Goal: Book appointment/travel/reservation

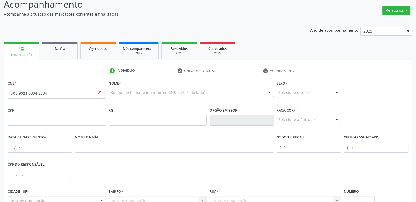
click at [61, 50] on span "Na fila" at bounding box center [60, 48] width 10 height 5
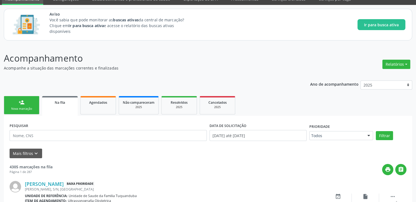
scroll to position [79, 0]
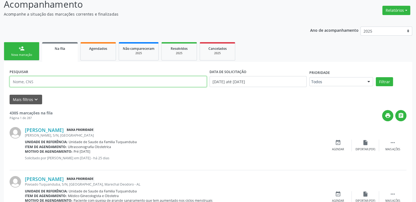
click at [41, 84] on input "text" at bounding box center [108, 81] width 197 height 11
paste input "702407010765623"
type input "702407010765623"
click at [376, 77] on button "Filtrar" at bounding box center [384, 81] width 17 height 9
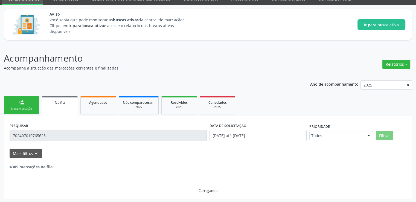
scroll to position [61, 0]
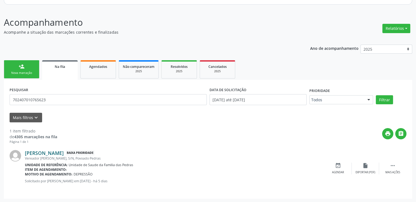
click at [64, 152] on link "[PERSON_NAME]" at bounding box center [44, 153] width 39 height 6
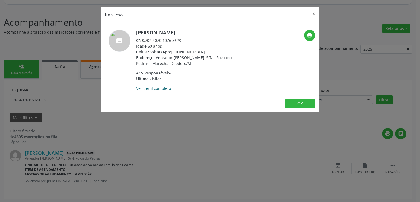
click at [146, 89] on link "Ver perfil completo" at bounding box center [153, 88] width 35 height 5
click at [299, 103] on button "OK" at bounding box center [300, 103] width 30 height 9
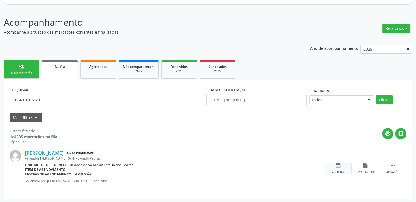
click at [337, 166] on icon "event_available" at bounding box center [338, 165] width 6 height 6
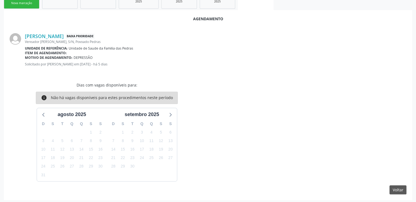
scroll to position [132, 0]
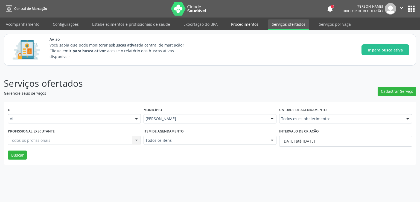
click at [238, 26] on link "Procedimentos" at bounding box center [244, 24] width 35 height 10
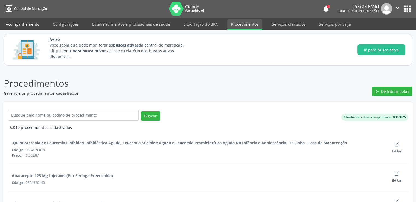
click at [19, 25] on link "Acompanhamento" at bounding box center [22, 24] width 41 height 10
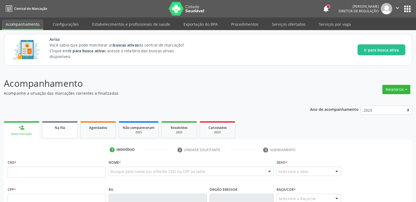
click at [68, 125] on div "Na fila" at bounding box center [59, 127] width 27 height 6
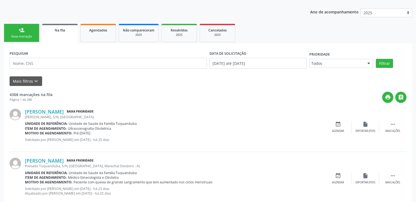
scroll to position [109, 0]
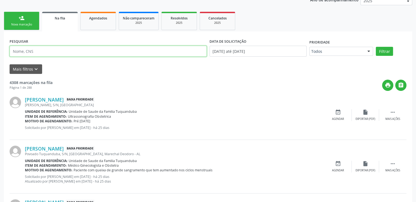
click at [67, 50] on input "text" at bounding box center [108, 51] width 197 height 11
paste input "702407010765623"
type input "702407010765623"
click at [376, 47] on button "Filtrar" at bounding box center [384, 51] width 17 height 9
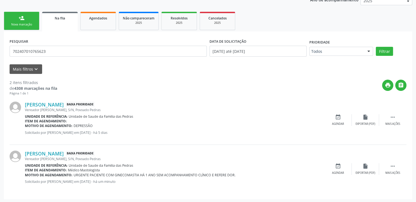
scroll to position [110, 0]
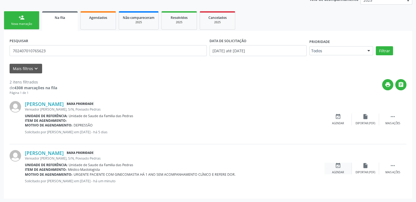
click at [337, 165] on icon "event_available" at bounding box center [338, 165] width 6 height 6
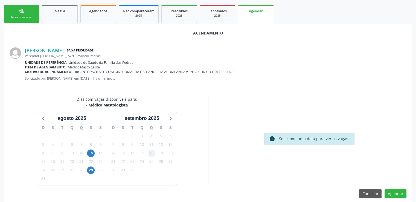
scroll to position [122, 0]
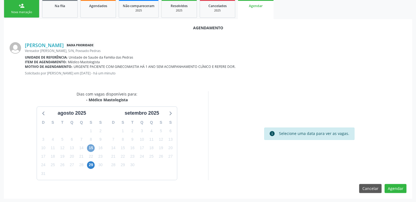
click at [90, 147] on span "15" at bounding box center [91, 148] width 8 height 8
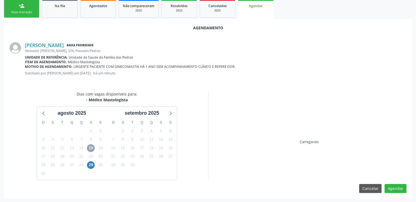
click at [90, 147] on span "15" at bounding box center [91, 148] width 8 height 8
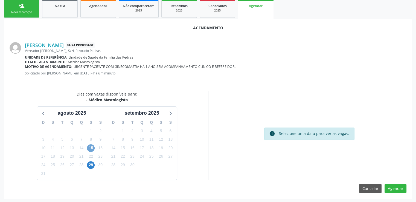
click at [92, 147] on span "15" at bounding box center [91, 148] width 8 height 8
click at [91, 147] on span "15" at bounding box center [91, 148] width 8 height 8
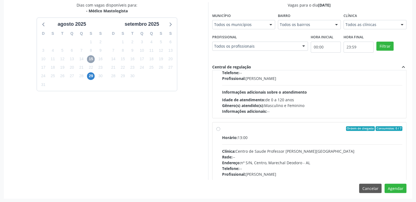
scroll to position [246, 0]
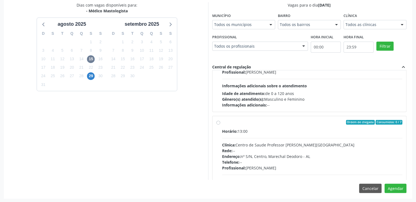
click at [222, 121] on label "Ordem de chegada Consumidos: 0 / 7 Horário: 13:00 Clínica: Centro de Saude Prof…" at bounding box center [312, 162] width 180 height 84
click at [219, 121] on input "Ordem de chegada Consumidos: 0 / 7 Horário: 13:00 Clínica: Centro de Saude Prof…" at bounding box center [218, 122] width 4 height 5
radio input "true"
click at [397, 186] on button "Agendar" at bounding box center [395, 187] width 22 height 9
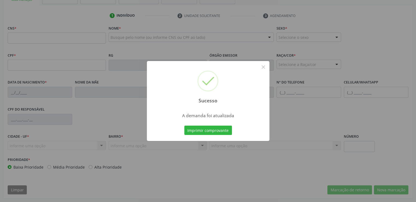
scroll to position [134, 0]
click at [305, 114] on div "Sucesso × A demanda foi atualizada Imprimir comprovante Cancel" at bounding box center [208, 101] width 416 height 202
